Goal: Task Accomplishment & Management: Manage account settings

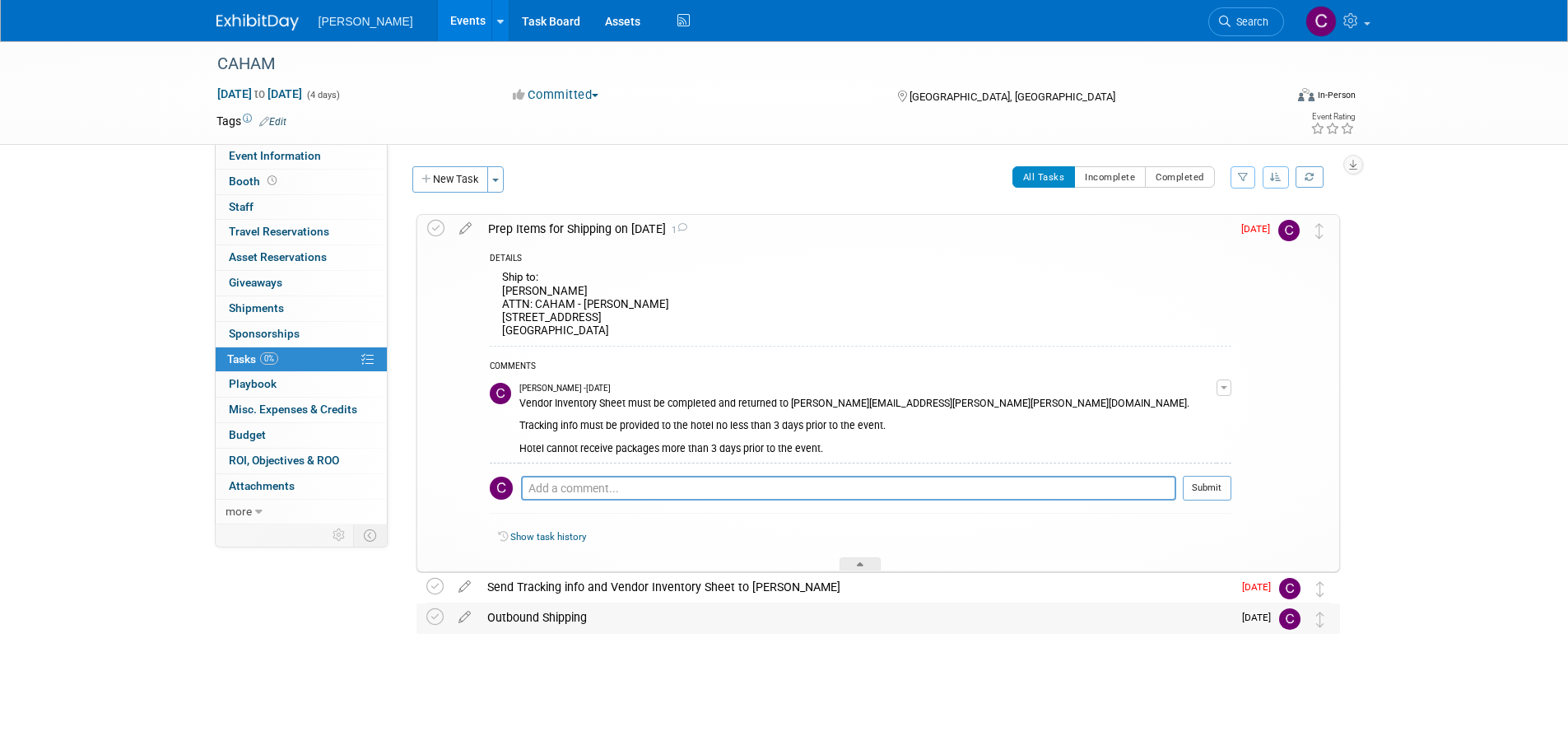
click at [578, 619] on div "Outbound Shipping" at bounding box center [855, 617] width 753 height 28
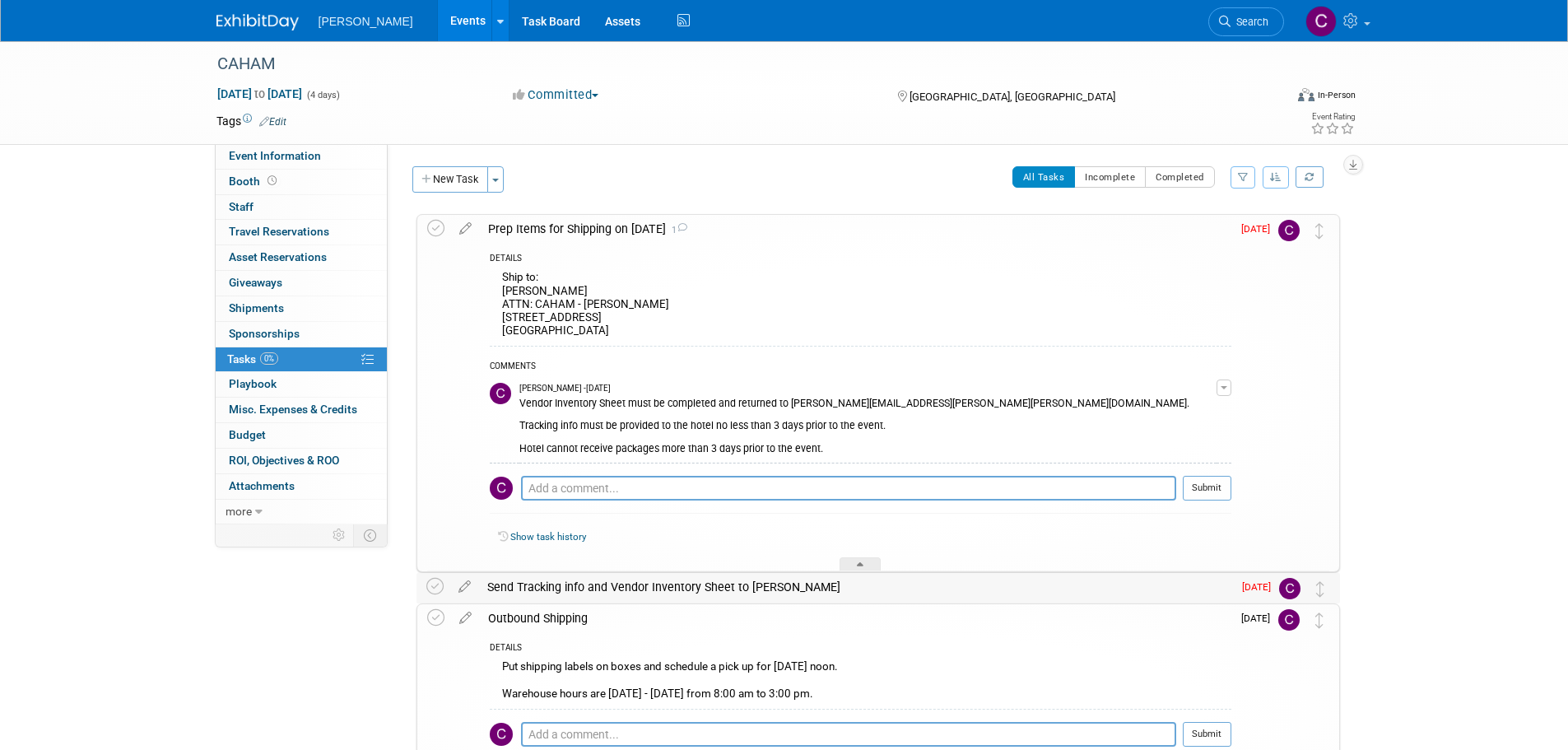
click at [708, 581] on div "Send Tracking info and Vendor Inventory Sheet to Connor" at bounding box center [855, 586] width 753 height 28
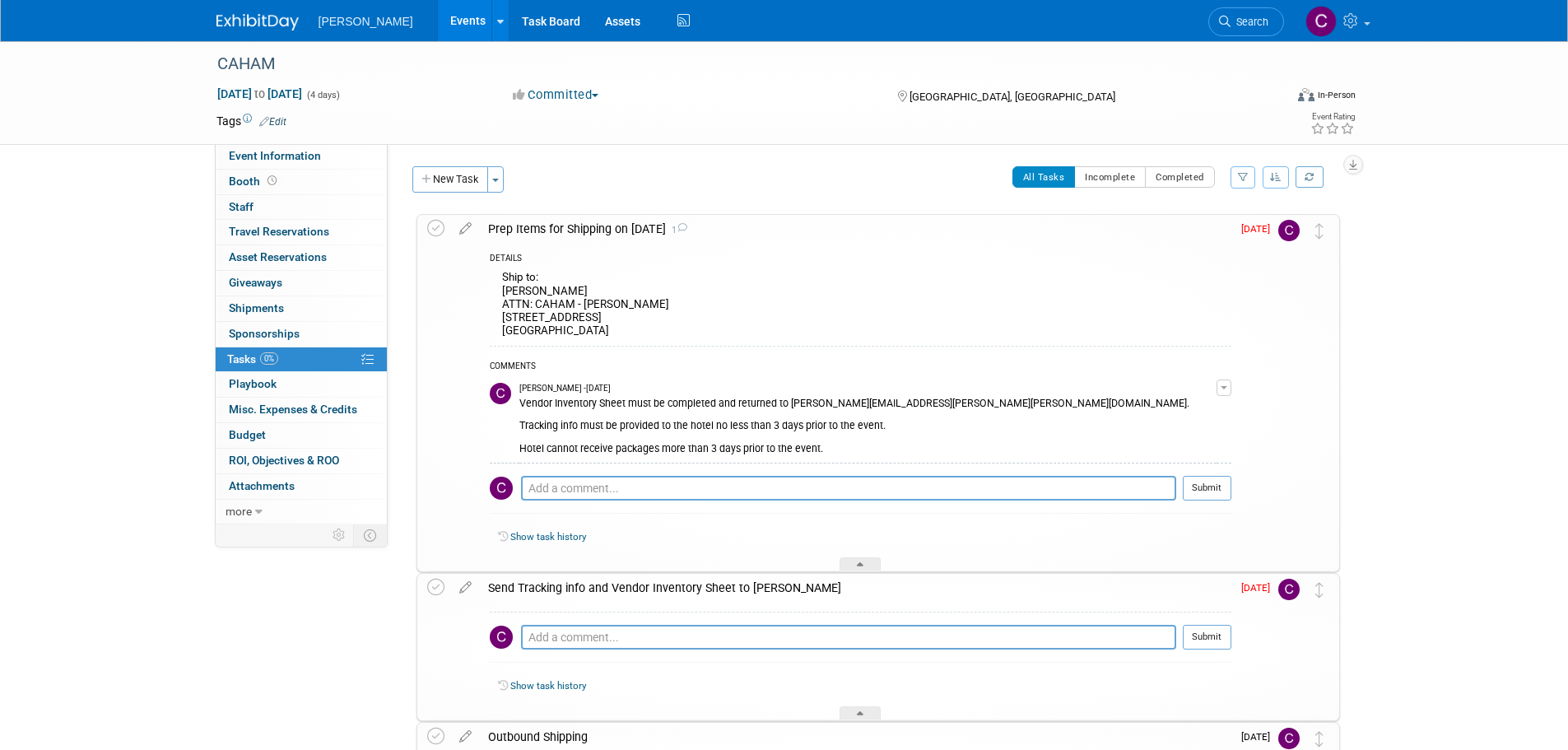
click at [676, 589] on div "Send Tracking info and Vendor Inventory Sheet to Connor" at bounding box center [855, 587] width 751 height 28
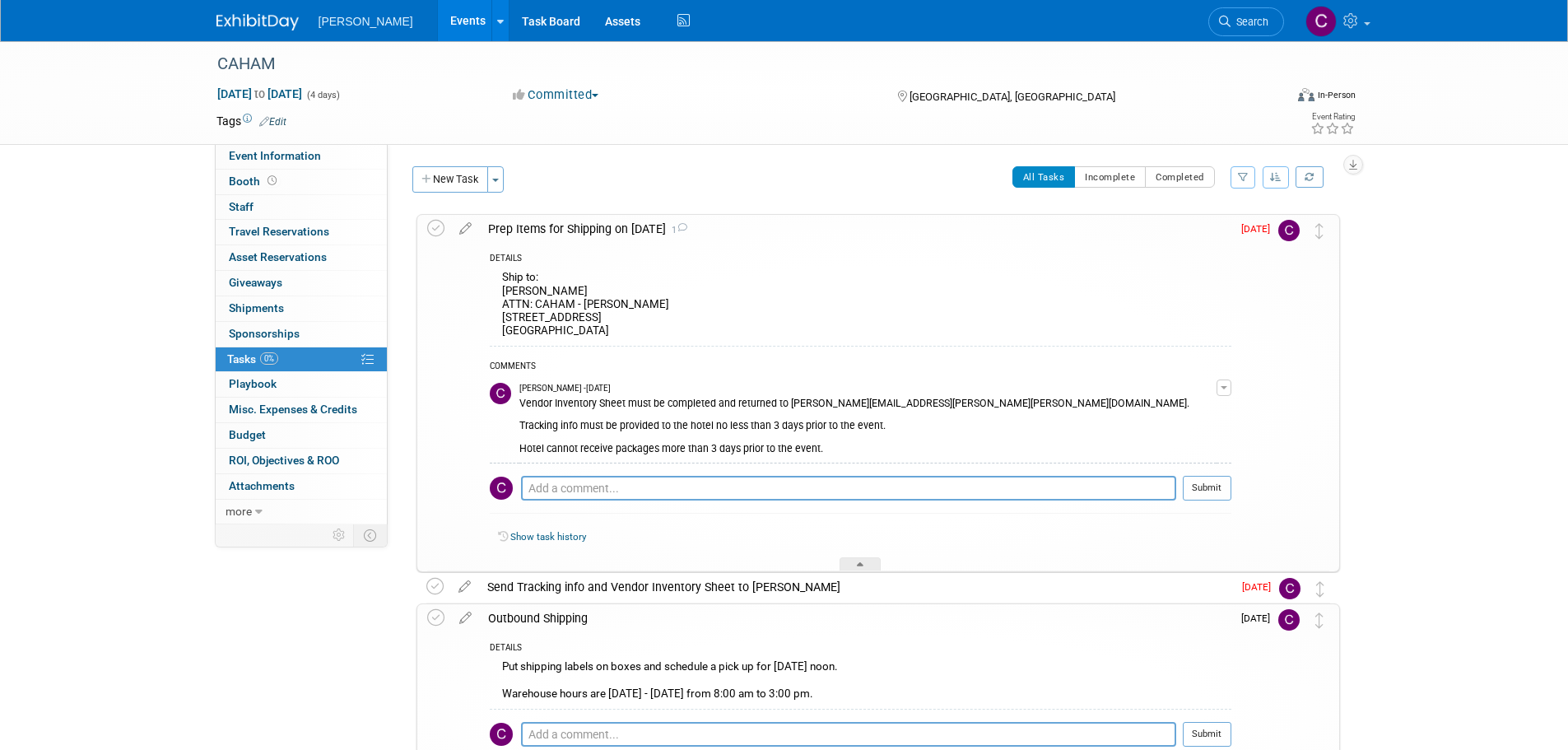
click at [662, 618] on div "Outbound Shipping" at bounding box center [855, 618] width 751 height 28
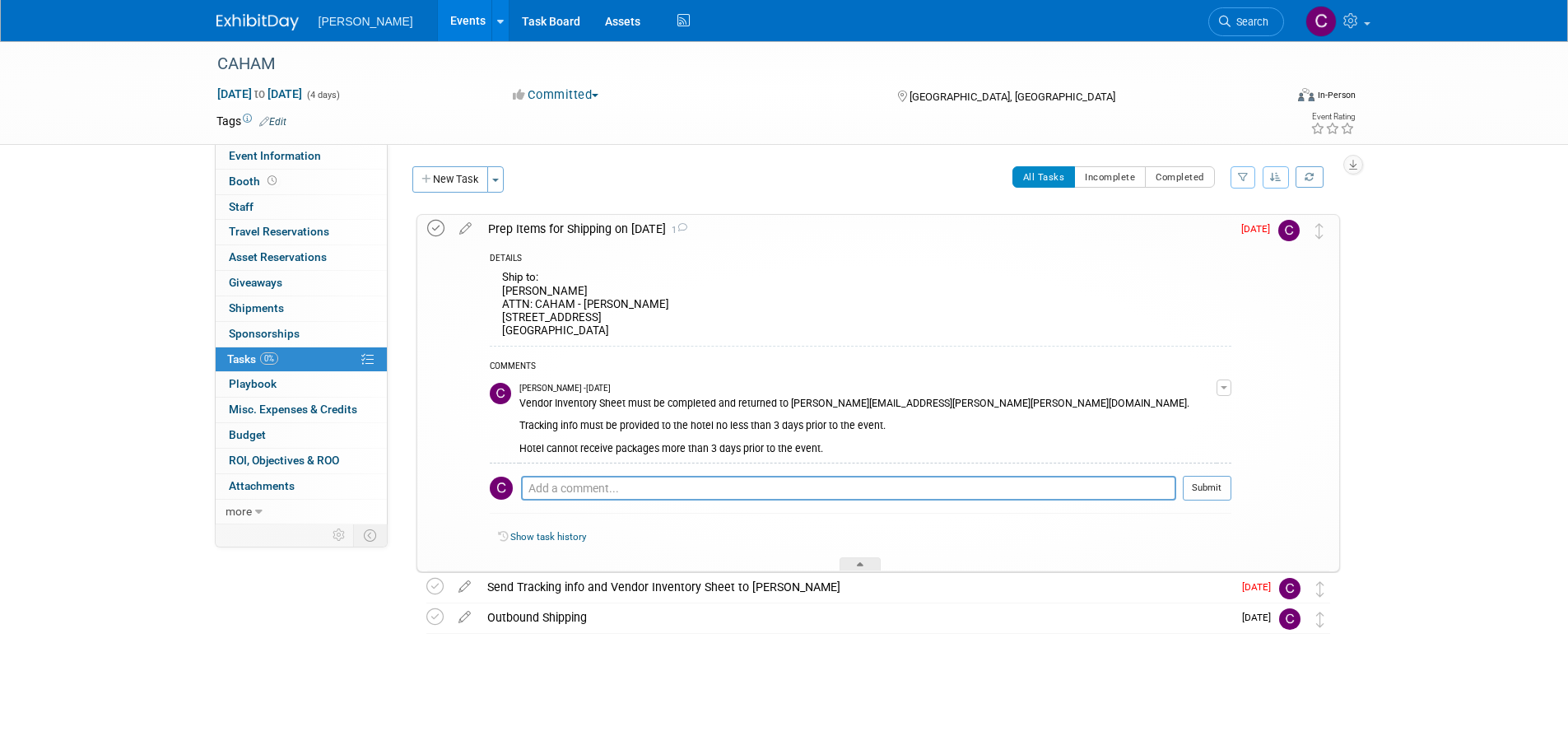
click at [431, 227] on icon at bounding box center [435, 228] width 18 height 18
click at [784, 225] on div "Prep Items for Shipping on 8/28/25 1" at bounding box center [855, 229] width 751 height 28
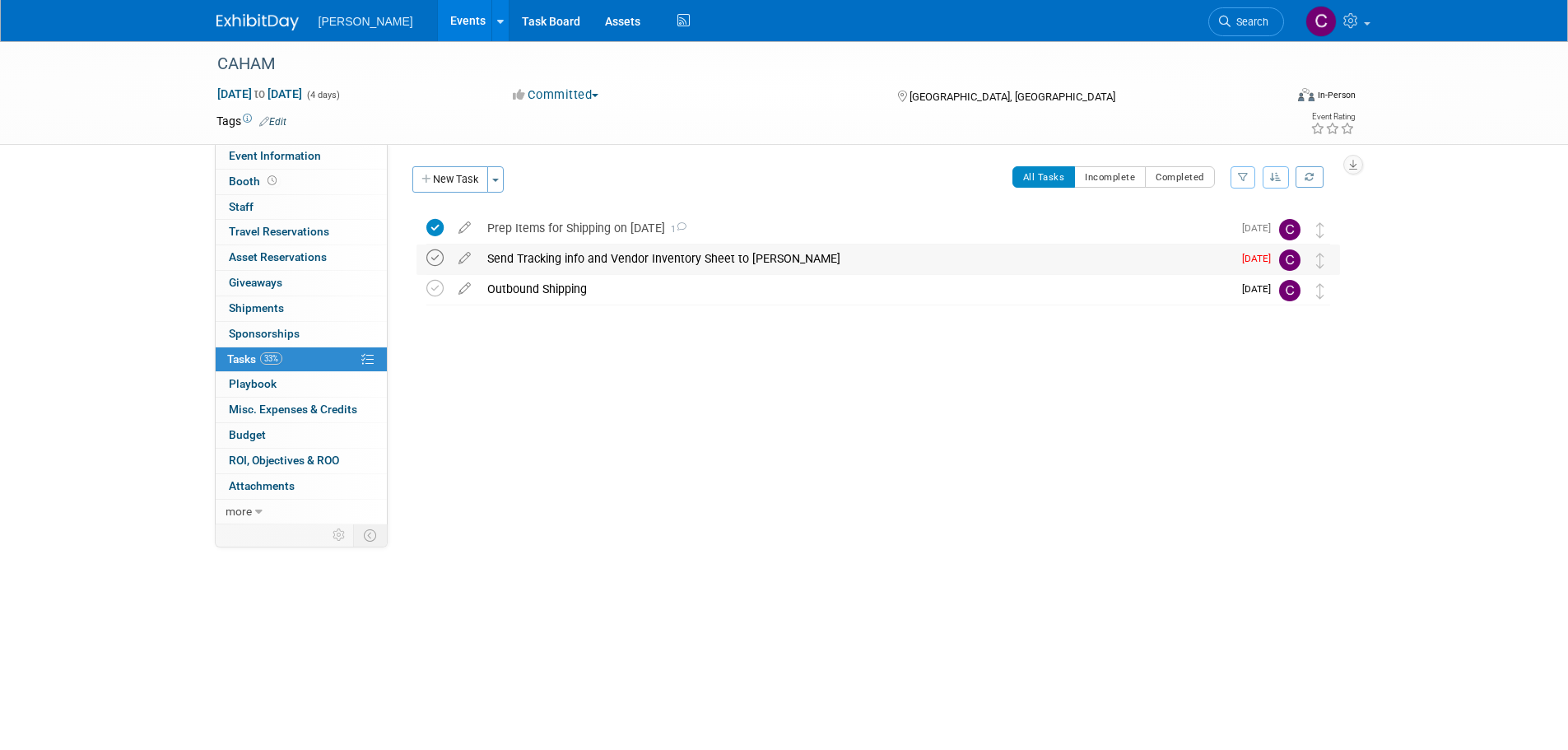
click at [431, 255] on icon at bounding box center [434, 257] width 18 height 18
click at [447, 8] on link "Events" at bounding box center [468, 20] width 60 height 41
